Goal: Manage account settings

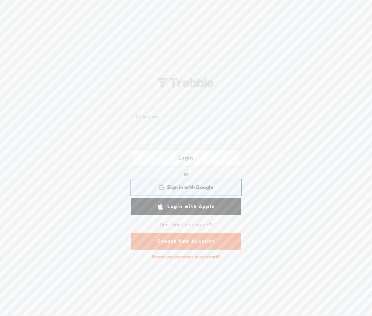
click at [185, 186] on span "Sign in with Google" at bounding box center [190, 187] width 46 height 7
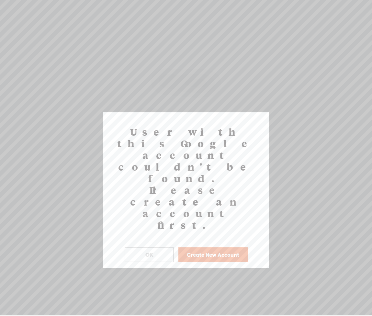
click at [163, 248] on button "OK" at bounding box center [149, 255] width 49 height 15
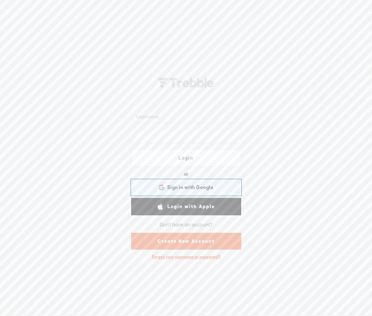
click at [175, 192] on div "Sign in with Google Sign in with Google. Opens in new tab" at bounding box center [186, 187] width 101 height 15
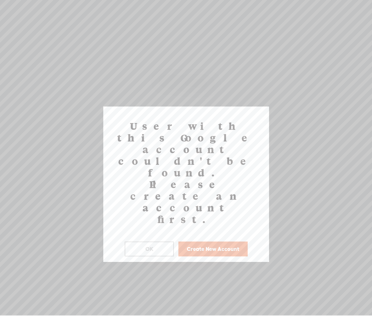
click at [146, 242] on button "OK" at bounding box center [149, 249] width 49 height 15
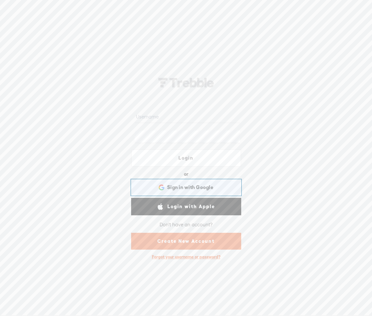
drag, startPoint x: 176, startPoint y: 188, endPoint x: 145, endPoint y: 124, distance: 71.0
click at [145, 124] on form "Login or Login with Facebook Sign in with Google Sign in with Google. Opens in …" at bounding box center [187, 178] width 130 height 169
click at [175, 157] on link "Login" at bounding box center [186, 158] width 110 height 18
click at [186, 158] on link "Login" at bounding box center [186, 158] width 110 height 18
click at [197, 159] on link "Login" at bounding box center [186, 158] width 110 height 18
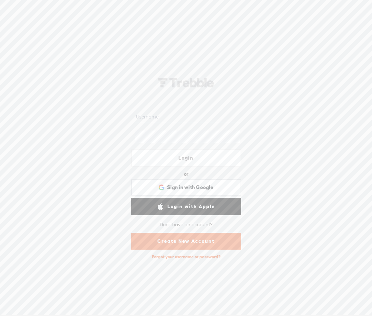
click at [173, 162] on link "Login" at bounding box center [186, 158] width 110 height 18
click at [158, 117] on input "text" at bounding box center [187, 117] width 105 height 13
type input "team.agentmavericks@gmail.com"
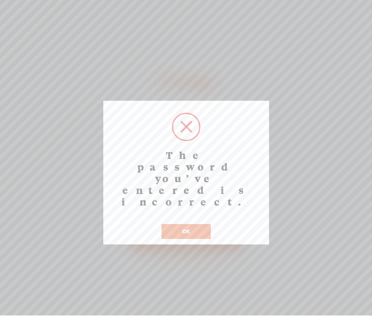
click at [175, 224] on button "OK" at bounding box center [186, 231] width 49 height 15
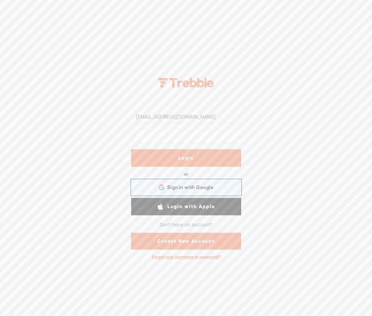
click at [183, 183] on div "Sign in with Google Sign in with Google. Opens in new tab" at bounding box center [186, 187] width 101 height 15
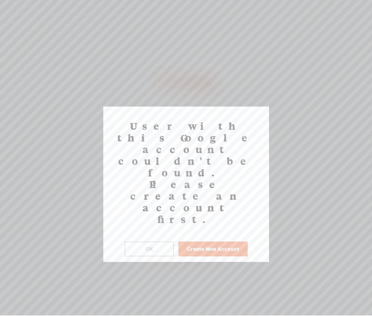
click at [158, 242] on button "OK" at bounding box center [149, 249] width 49 height 15
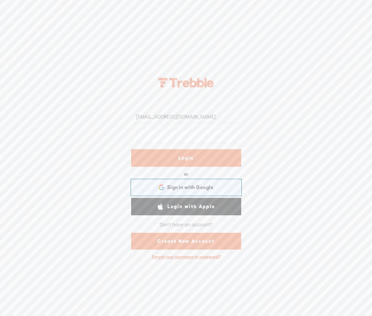
click at [184, 184] on span "Sign in with Google" at bounding box center [190, 187] width 46 height 7
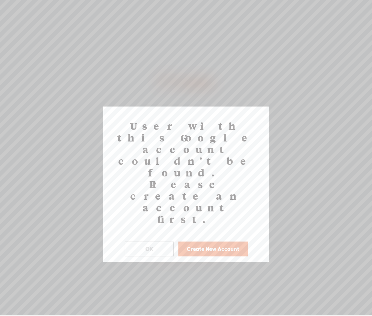
click at [152, 242] on button "OK" at bounding box center [149, 249] width 49 height 15
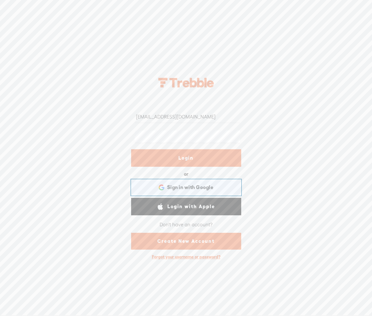
click at [175, 189] on span "Sign in with Google" at bounding box center [190, 187] width 46 height 7
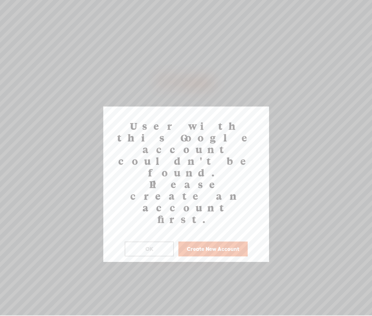
click at [157, 242] on button "OK" at bounding box center [149, 249] width 49 height 15
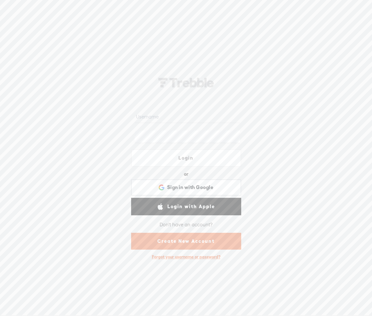
click at [190, 238] on link "Create New Account" at bounding box center [186, 241] width 110 height 17
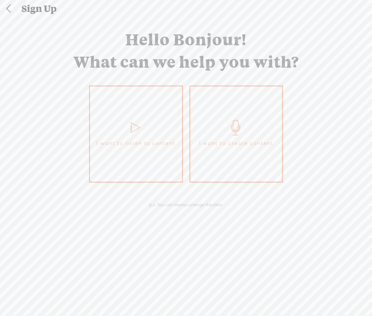
click at [211, 151] on link "I want to create content" at bounding box center [237, 134] width 94 height 97
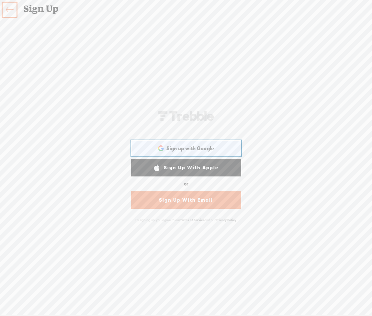
click at [179, 148] on span "Sign up with Google" at bounding box center [191, 148] width 48 height 7
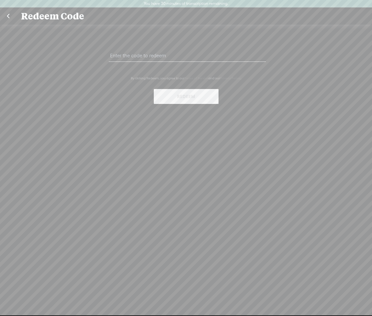
click at [158, 58] on input "text" at bounding box center [187, 55] width 157 height 13
paste input "YNTR-U3W7-WW84-M52A-0823"
type input "YNTR-U3W7-WW84-M52A-0823"
click at [177, 100] on button "Redeem" at bounding box center [186, 96] width 65 height 15
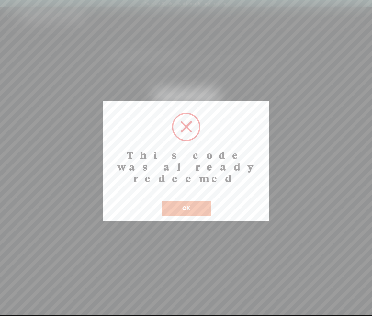
click at [187, 203] on button "OK" at bounding box center [186, 208] width 49 height 15
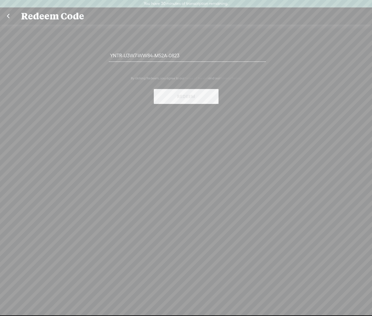
click at [11, 17] on link at bounding box center [8, 16] width 16 height 17
click at [10, 13] on link at bounding box center [8, 16] width 16 height 17
click at [8, 16] on link at bounding box center [8, 16] width 16 height 17
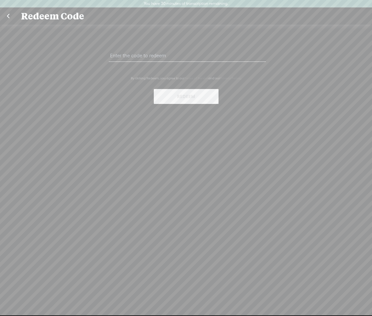
click at [39, 17] on div "Redeem Code" at bounding box center [186, 16] width 339 height 17
click at [9, 18] on link at bounding box center [8, 16] width 16 height 17
click at [175, 55] on input "text" at bounding box center [187, 55] width 157 height 13
click at [191, 78] on link "Terms of Service" at bounding box center [196, 78] width 24 height 4
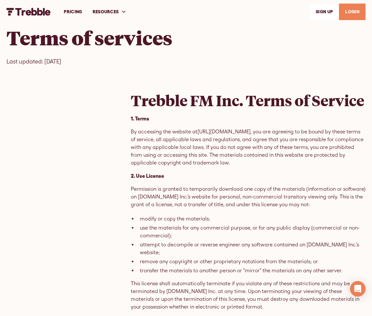
click at [361, 12] on link "LOGIN" at bounding box center [352, 12] width 27 height 17
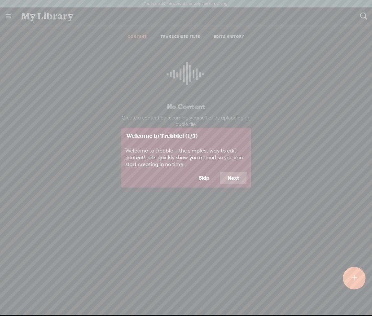
click at [204, 176] on button "Skip" at bounding box center [204, 178] width 26 height 12
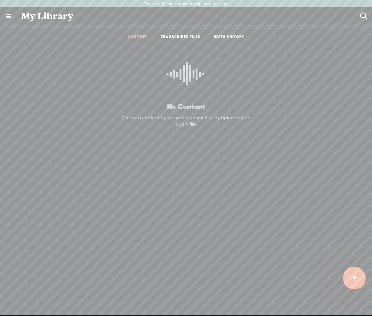
click at [188, 33] on ul "CONTENT TRANSCRIBED FILES EDITS HISTORY" at bounding box center [186, 36] width 172 height 15
click at [182, 37] on link "TRANSCRIBED FILES" at bounding box center [181, 37] width 40 height 6
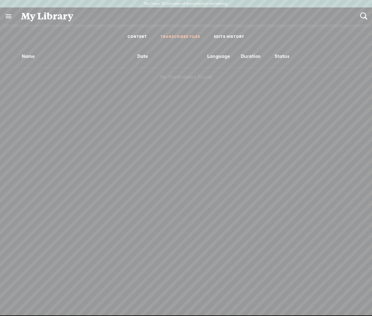
click at [11, 15] on link at bounding box center [8, 16] width 17 height 17
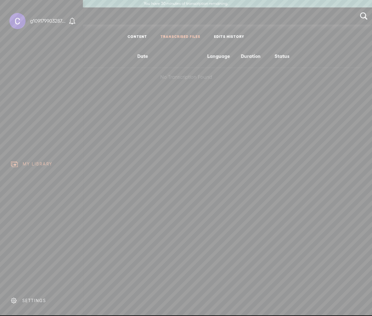
click at [30, 297] on div "SETTINGS" at bounding box center [43, 300] width 76 height 19
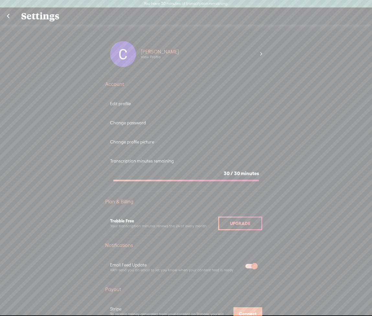
click at [141, 55] on div "View Profile" at bounding box center [151, 57] width 20 height 5
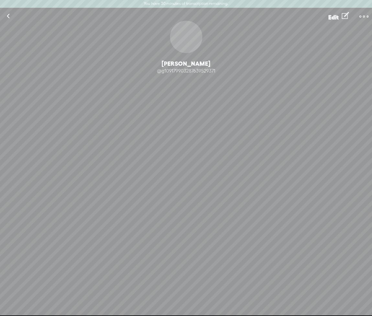
click at [10, 18] on link at bounding box center [8, 16] width 16 height 17
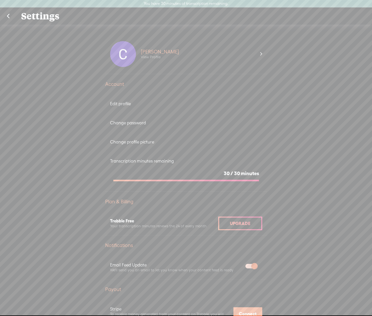
click at [122, 106] on div "Edit profile" at bounding box center [186, 104] width 152 height 6
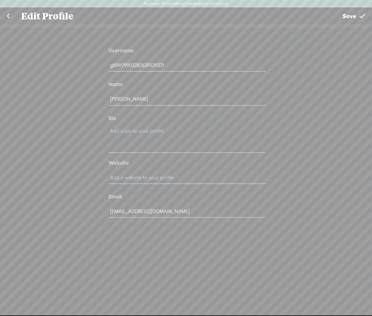
click at [9, 13] on link at bounding box center [8, 16] width 16 height 17
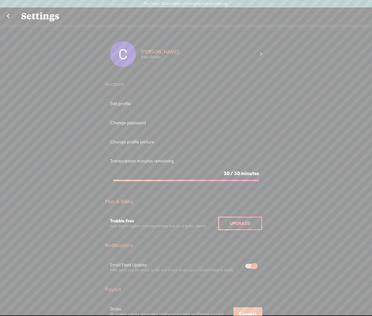
click at [120, 102] on div "Edit profile" at bounding box center [186, 104] width 152 height 6
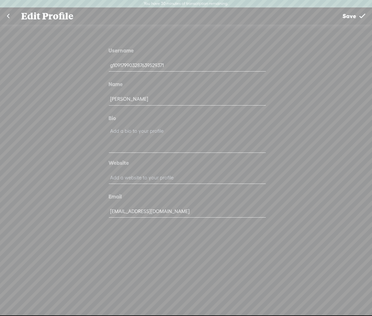
click at [148, 217] on input "itscharliekim.official@gmail.com" at bounding box center [187, 211] width 157 height 13
click at [151, 206] on input "itscharliekim.official@gmail.com" at bounding box center [187, 211] width 157 height 13
click at [133, 216] on input "itscharliekim.official@gmail.com" at bounding box center [187, 211] width 157 height 13
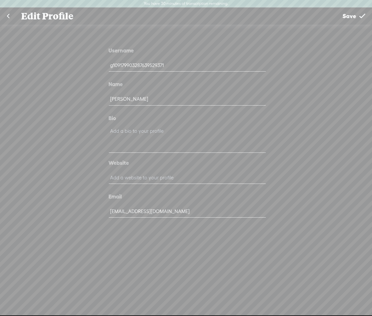
drag, startPoint x: 137, startPoint y: 212, endPoint x: 98, endPoint y: 214, distance: 39.3
click at [98, 214] on div "Username g109179903287639529371 Name Charlie Kim Bio Website Email itscharlieki…" at bounding box center [186, 135] width 194 height 212
click at [98, 214] on div "Username g109179903287639529371 Name Charlie Kim Bio Website Email testing 2343…" at bounding box center [186, 135] width 194 height 212
click at [364, 18] on t at bounding box center [363, 16] width 6 height 17
click at [350, 15] on span "Save" at bounding box center [350, 16] width 14 height 17
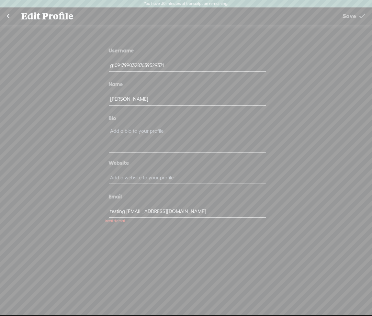
click at [353, 13] on span "Save" at bounding box center [350, 16] width 14 height 17
click at [123, 216] on input "testing 2343wq.official@gmail.com" at bounding box center [187, 211] width 157 height 13
click at [144, 212] on input "testing 2343wq.official@gmail.com" at bounding box center [187, 211] width 157 height 13
type input "testin.official@gmail.com"
click at [362, 12] on t at bounding box center [363, 16] width 6 height 17
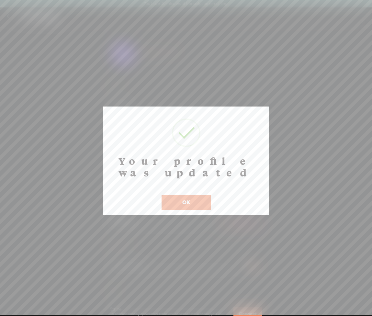
click at [181, 195] on button "OK" at bounding box center [186, 202] width 49 height 15
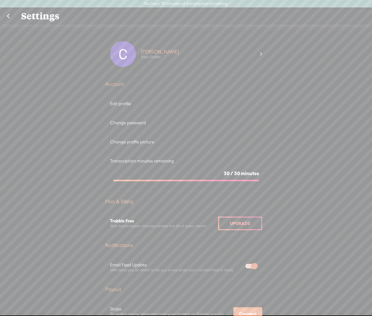
click at [10, 16] on link at bounding box center [8, 16] width 16 height 17
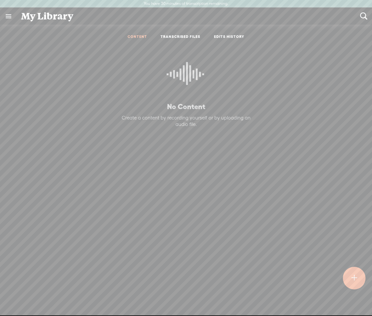
click at [8, 15] on link at bounding box center [8, 16] width 17 height 17
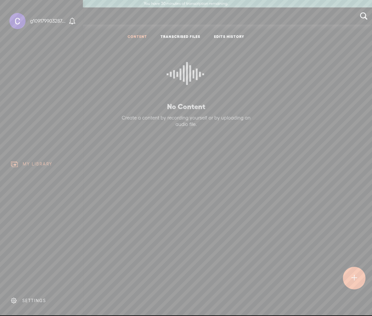
click at [34, 305] on div "SETTINGS" at bounding box center [43, 300] width 76 height 19
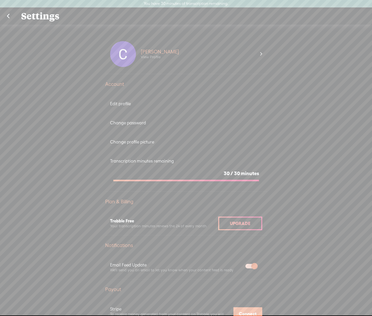
scroll to position [282, 0]
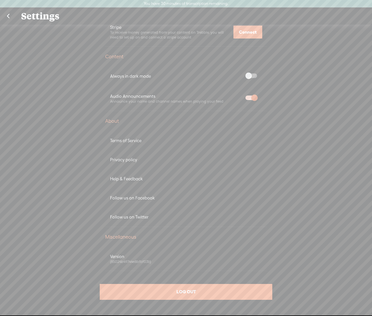
click at [168, 289] on div "LOG OUT" at bounding box center [186, 292] width 172 height 16
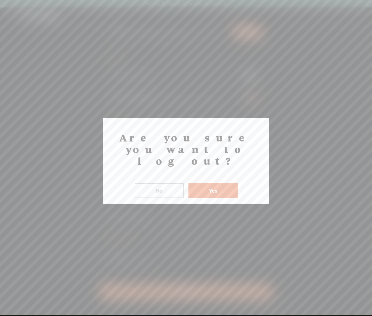
click at [210, 183] on button "Yes" at bounding box center [213, 190] width 49 height 15
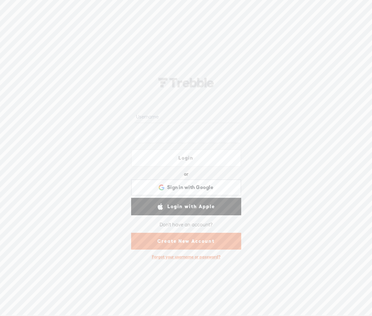
click at [187, 244] on link "Create New Account" at bounding box center [186, 241] width 110 height 17
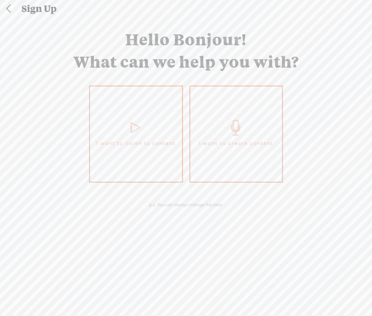
click at [244, 158] on link "I want to create content" at bounding box center [237, 134] width 94 height 97
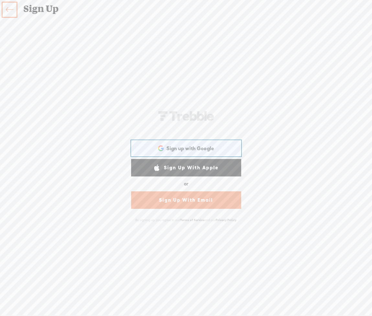
click at [180, 150] on span "Sign up with Google" at bounding box center [191, 148] width 48 height 7
